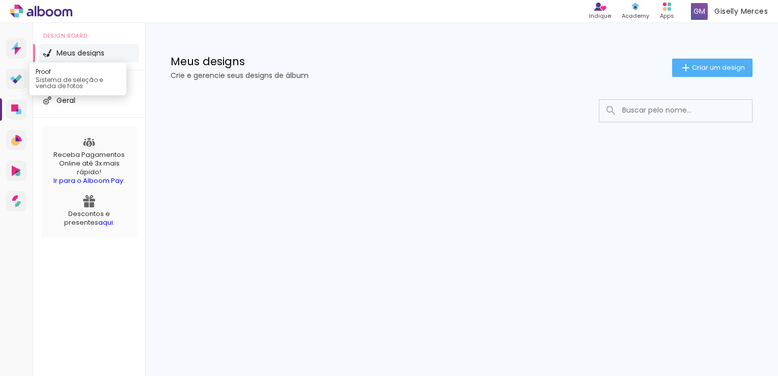
click at [20, 88] on link "Proof Sistema de seleção e venda de fotos" at bounding box center [16, 79] width 20 height 20
